Goal: Transaction & Acquisition: Book appointment/travel/reservation

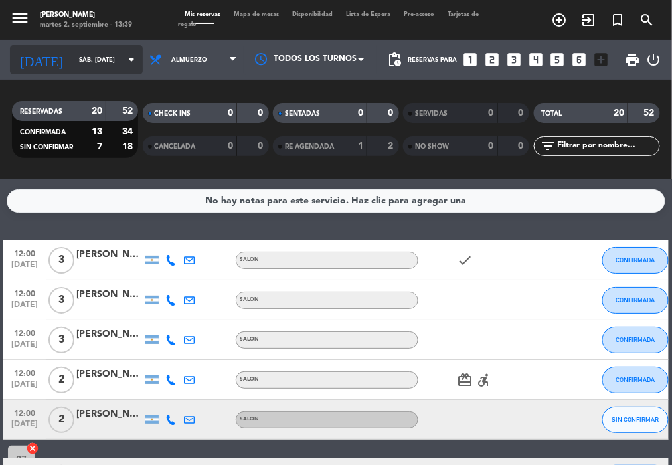
click at [97, 64] on input "sáb. [DATE]" at bounding box center [115, 60] width 86 height 21
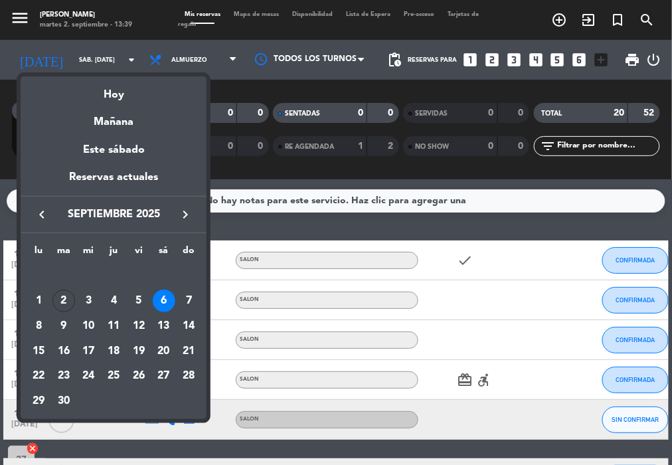
click at [113, 303] on div "4" at bounding box center [113, 300] width 23 height 23
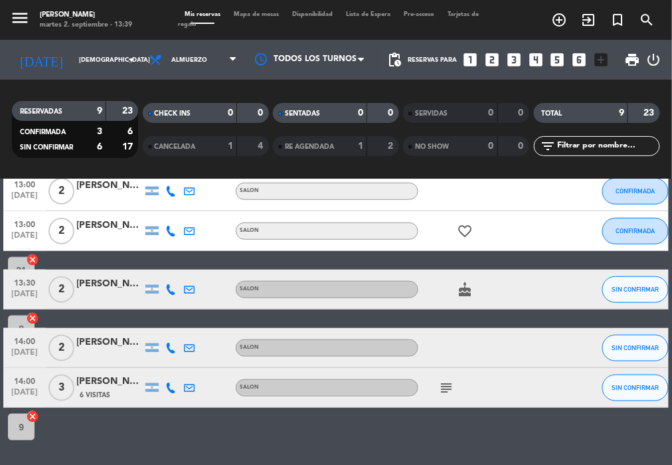
scroll to position [274, 0]
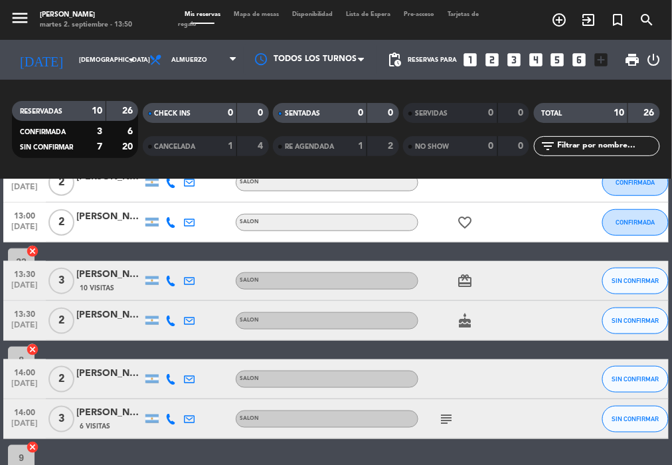
click at [172, 283] on icon at bounding box center [170, 280] width 11 height 11
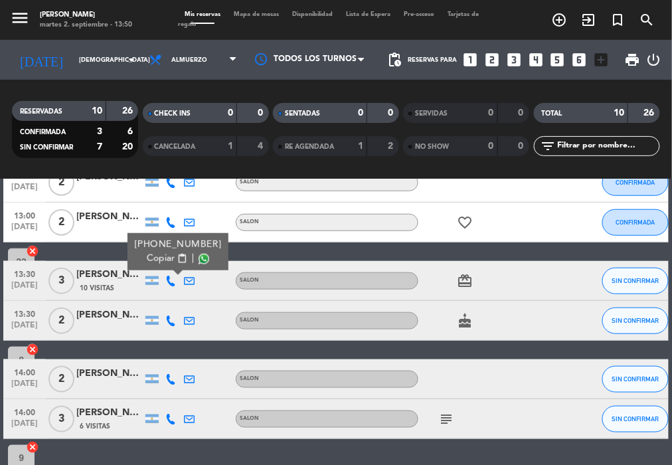
click at [125, 284] on div "10 Visitas" at bounding box center [109, 287] width 66 height 11
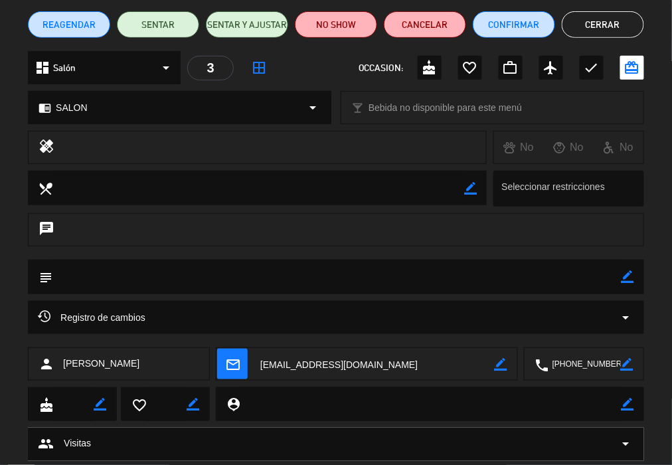
scroll to position [117, 0]
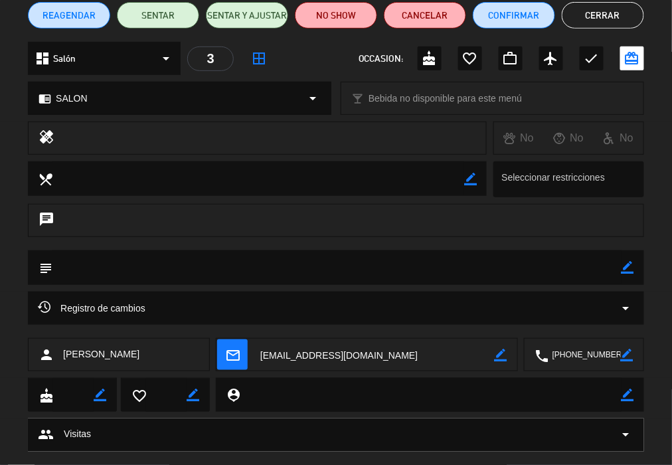
click at [295, 307] on div "Registro de cambios arrow_drop_down" at bounding box center [336, 308] width 596 height 16
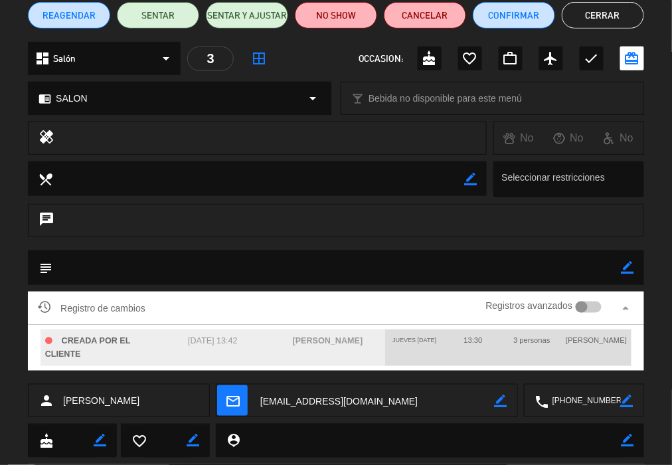
click at [588, 25] on button "Cerrar" at bounding box center [603, 15] width 82 height 27
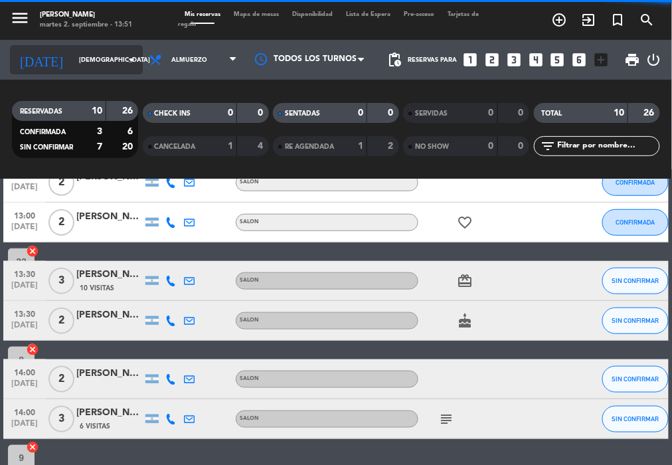
click at [68, 77] on div "[DATE] [DEMOGRAPHIC_DATA] [DATE] arrow_drop_down" at bounding box center [76, 60] width 133 height 40
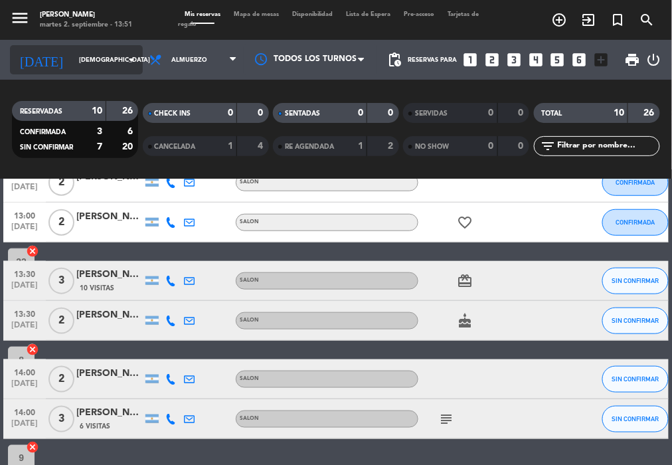
click at [78, 56] on input "[DEMOGRAPHIC_DATA] [DATE]" at bounding box center [115, 60] width 86 height 21
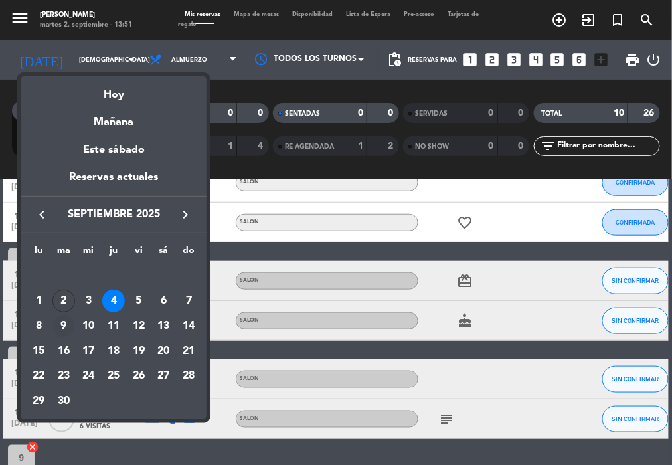
click at [66, 325] on div "9" at bounding box center [63, 326] width 23 height 23
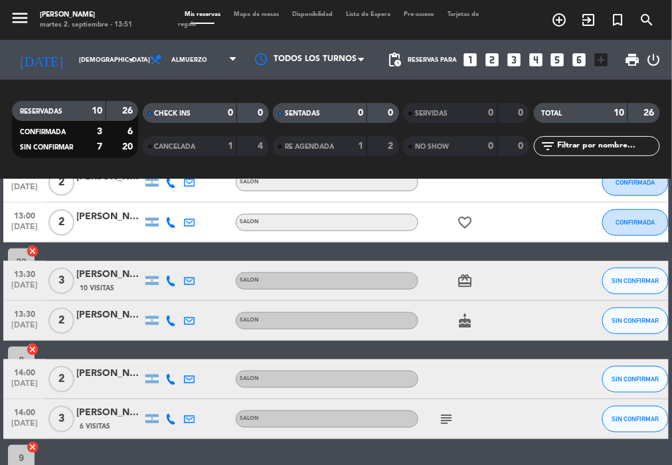
type input "[DATE] sep."
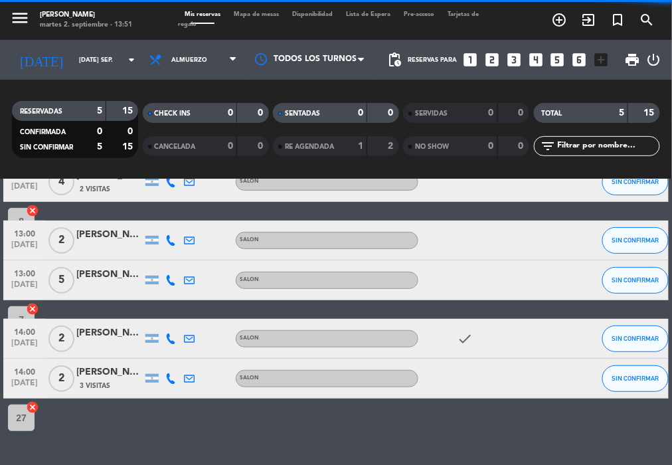
scroll to position [78, 0]
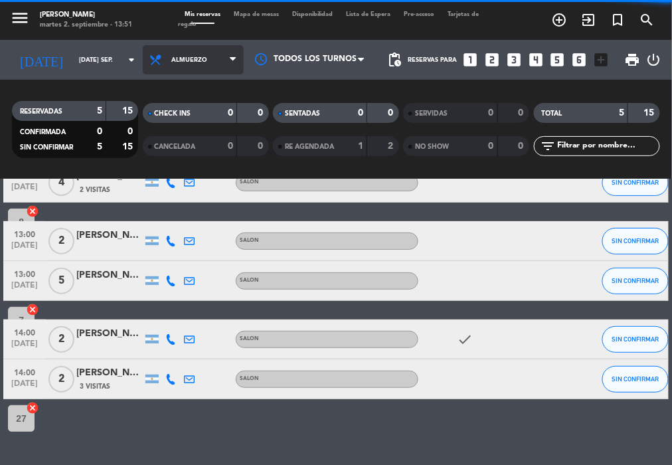
click at [190, 69] on span "Almuerzo" at bounding box center [193, 59] width 101 height 29
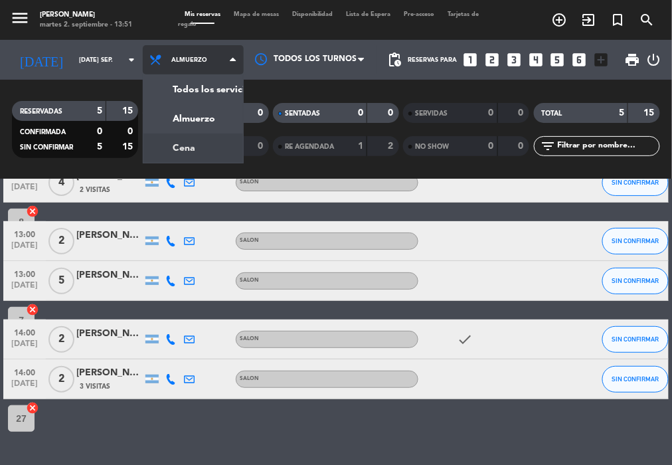
click at [176, 140] on div "menu NAKAMA RAMEN martes 2. septiembre - 13:51 Mis reservas Mapa de mesas Dispo…" at bounding box center [336, 89] width 672 height 179
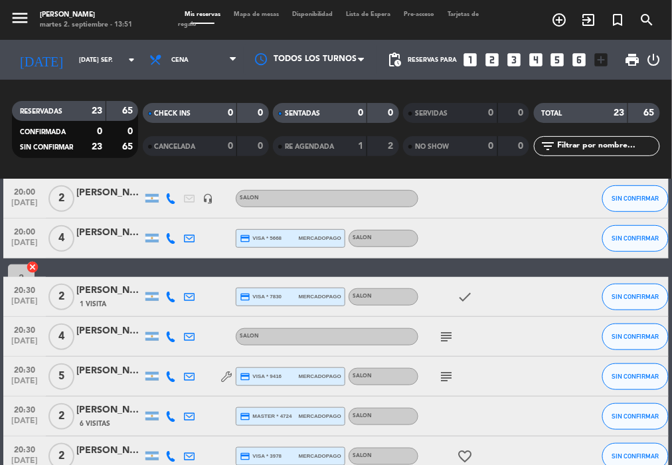
scroll to position [172, 0]
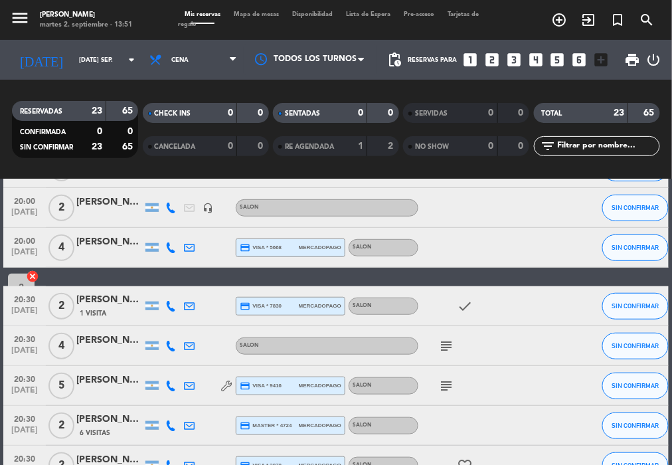
click at [490, 58] on icon "looks_two" at bounding box center [491, 59] width 17 height 17
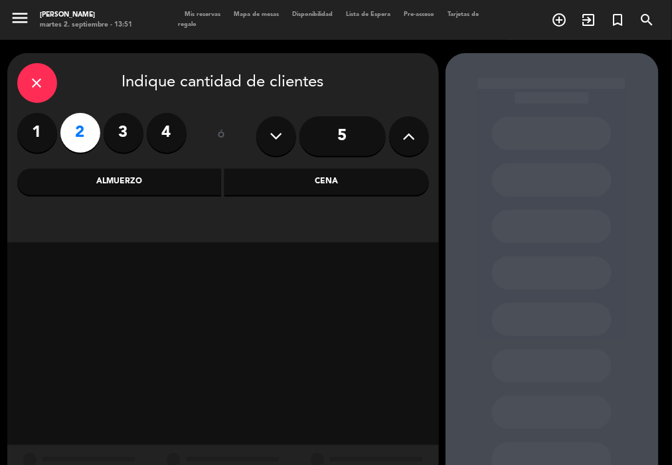
click at [313, 185] on div "Cena" at bounding box center [326, 182] width 204 height 27
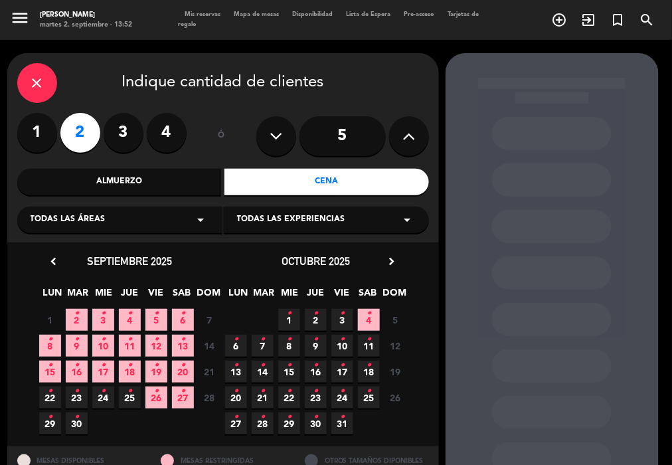
click at [78, 344] on icon "•" at bounding box center [76, 339] width 5 height 21
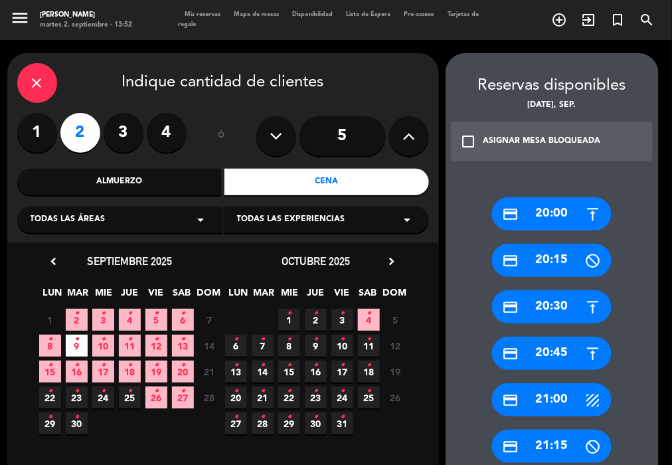
click at [52, 91] on div "close" at bounding box center [37, 83] width 40 height 40
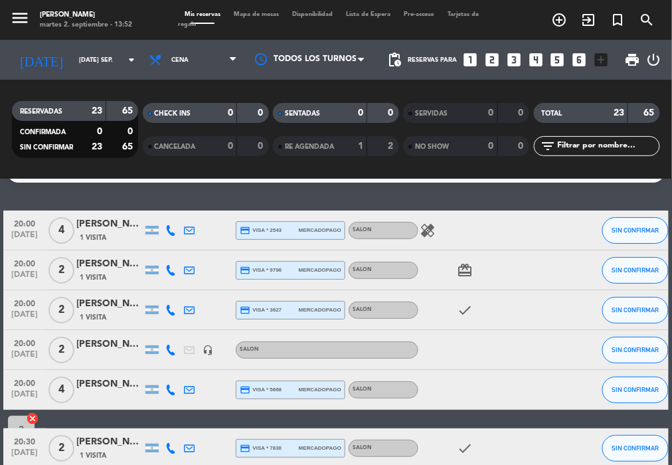
scroll to position [29, 0]
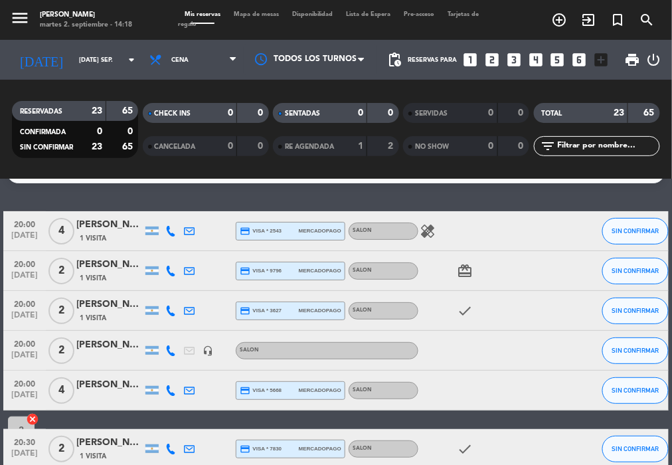
click at [491, 52] on icon "looks_two" at bounding box center [491, 59] width 17 height 17
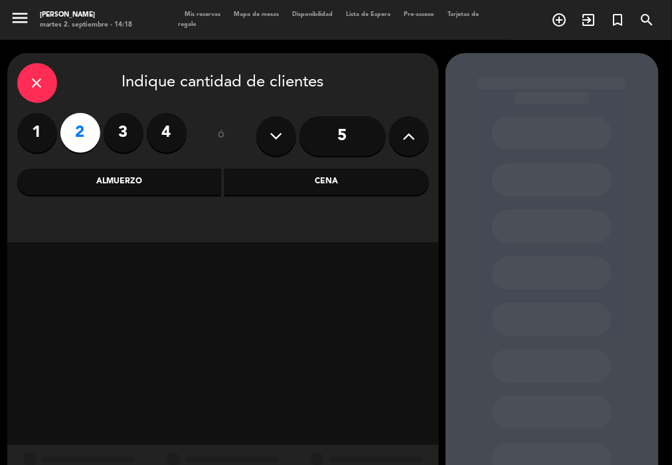
click at [332, 179] on div "Cena" at bounding box center [326, 182] width 204 height 27
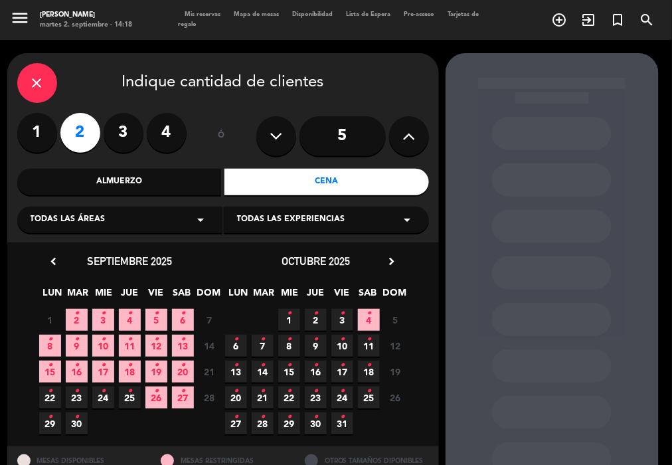
click at [72, 341] on span "9 •" at bounding box center [77, 346] width 22 height 22
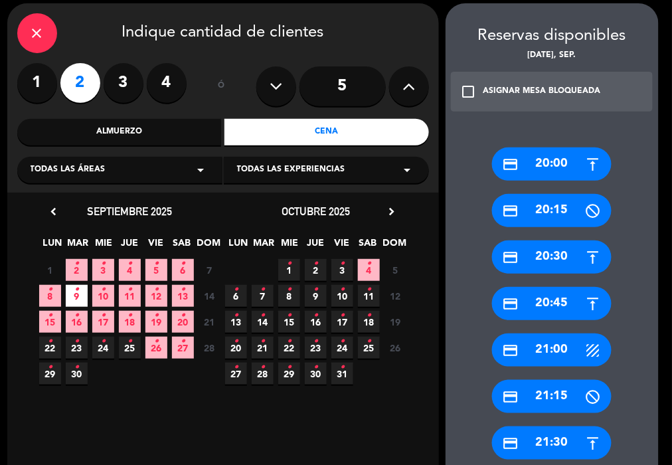
click at [552, 163] on div "credit_card 20:00" at bounding box center [551, 163] width 119 height 33
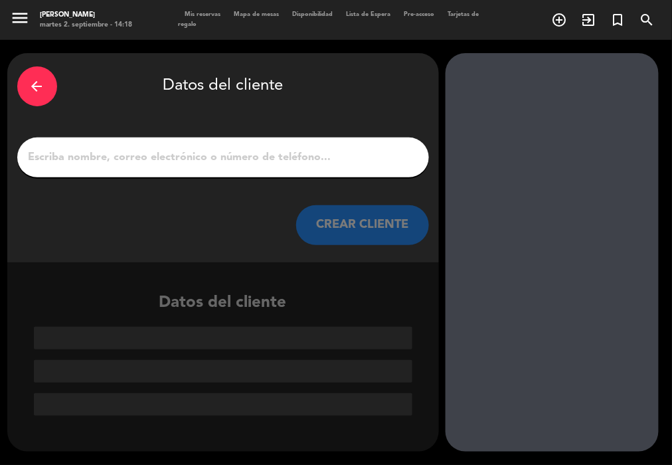
click at [261, 151] on input "1" at bounding box center [223, 157] width 392 height 19
paste input "[PERSON_NAME]"
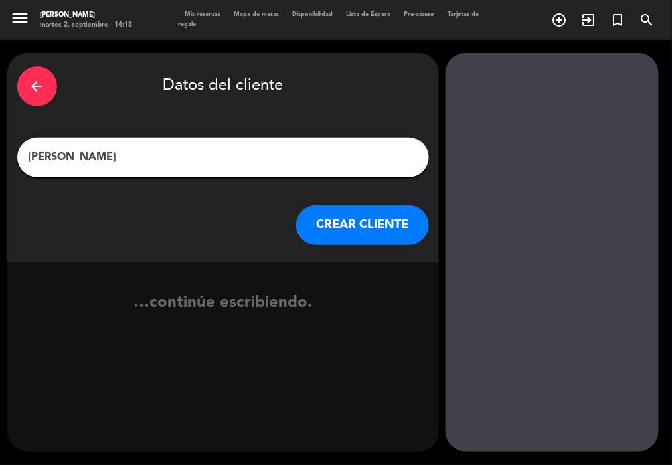
type input "[PERSON_NAME]"
click at [350, 222] on button "CREAR CLIENTE" at bounding box center [362, 225] width 133 height 40
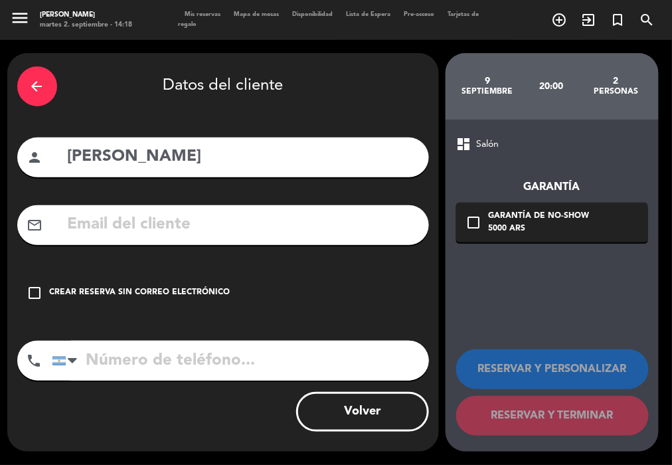
click at [211, 209] on div "mail_outline" at bounding box center [223, 225] width 412 height 40
click at [214, 216] on input "text" at bounding box center [242, 224] width 352 height 27
paste input ": [EMAIL_ADDRESS][DOMAIN_NAME]"
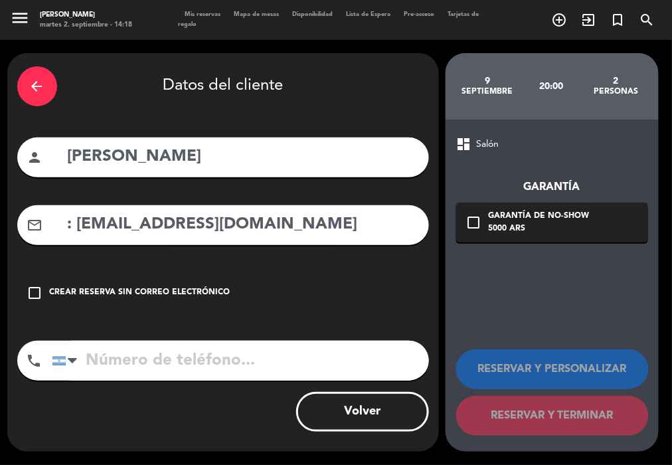
click at [80, 230] on input ": [EMAIL_ADDRESS][DOMAIN_NAME]" at bounding box center [242, 224] width 352 height 27
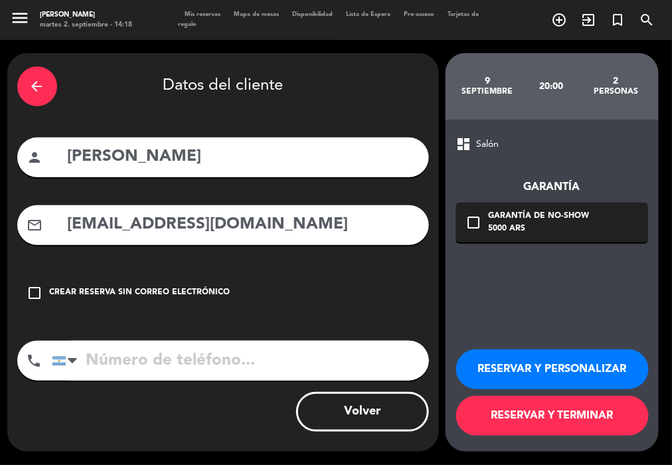
type input "[EMAIL_ADDRESS][DOMAIN_NAME]"
click at [212, 370] on input "tel" at bounding box center [240, 361] width 377 height 40
paste input "[PHONE_NUMBER]"
type input "[PHONE_NUMBER]"
click at [587, 412] on button "RESERVAR Y TERMINAR" at bounding box center [552, 416] width 192 height 40
